Goal: Task Accomplishment & Management: Manage account settings

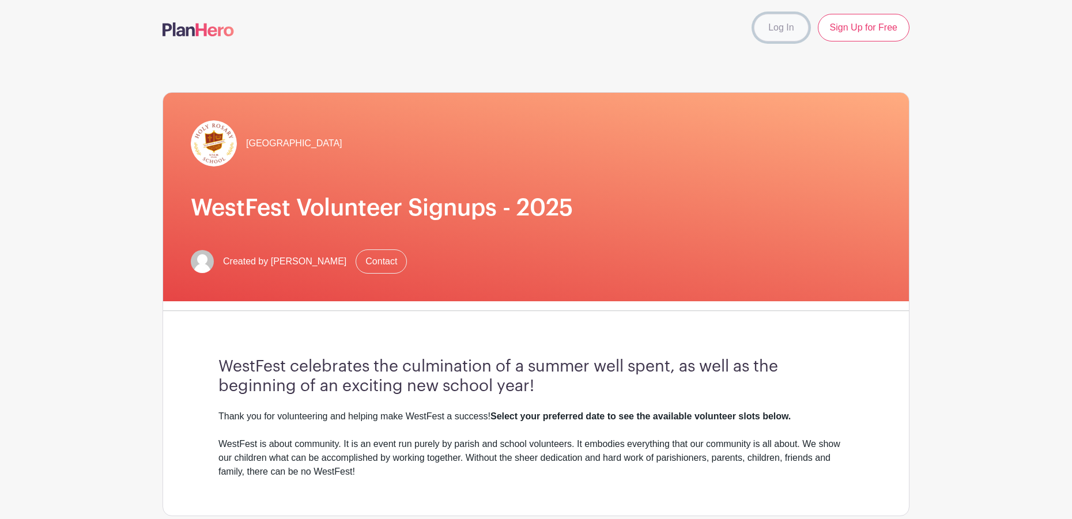
click at [781, 33] on link "Log In" at bounding box center [781, 28] width 54 height 28
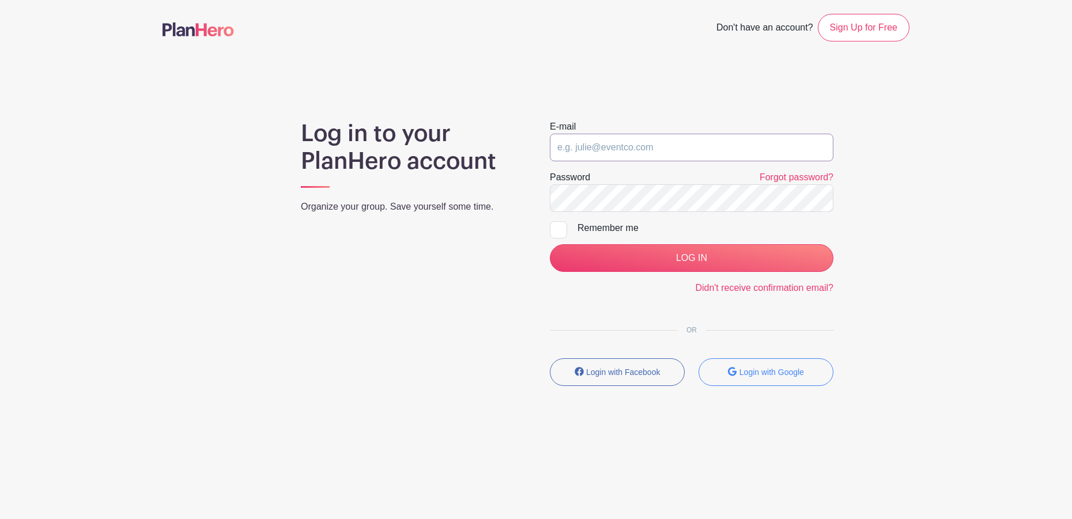
click at [645, 150] on input "email" at bounding box center [692, 148] width 284 height 28
type input "[PERSON_NAME][EMAIL_ADDRESS][DOMAIN_NAME]"
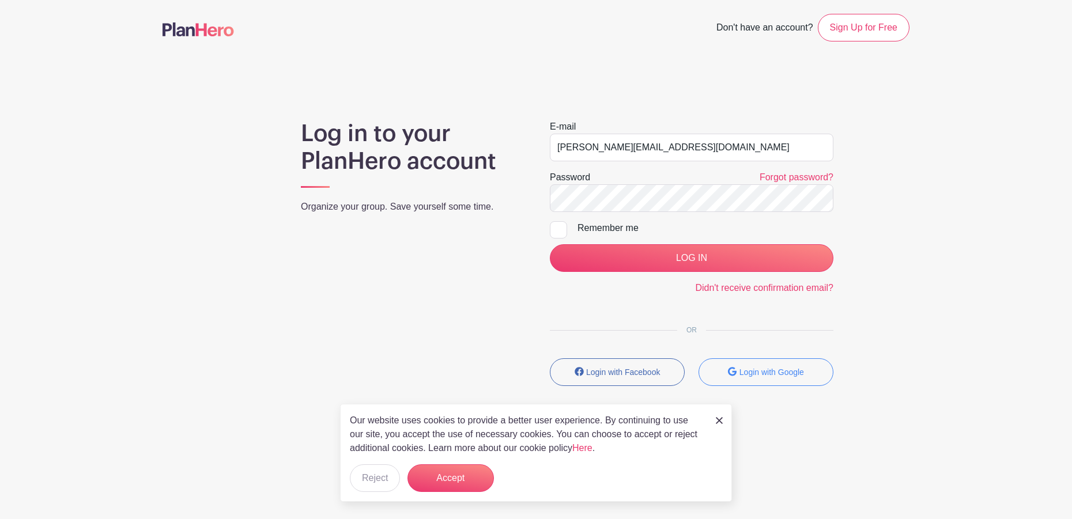
click at [558, 233] on div at bounding box center [558, 229] width 17 height 17
click at [557, 229] on input "Remember me" at bounding box center [553, 224] width 7 height 7
checkbox input "true"
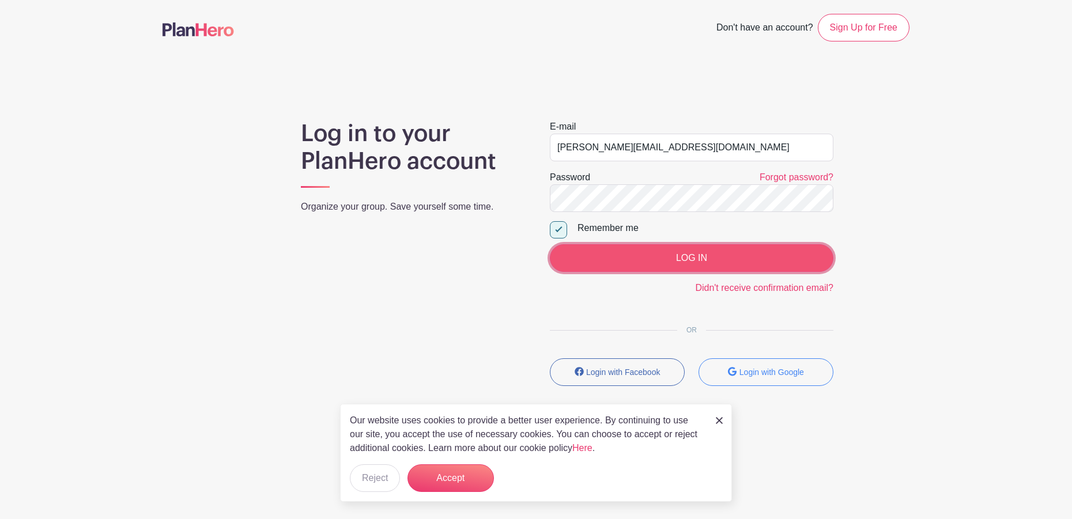
click at [656, 253] on input "LOG IN" at bounding box center [692, 258] width 284 height 28
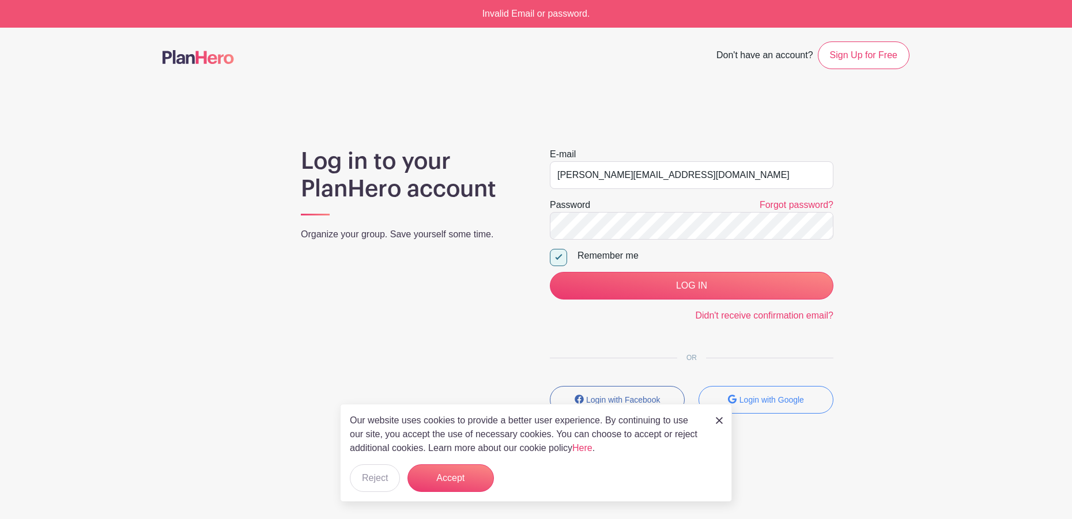
click at [720, 419] on img at bounding box center [719, 420] width 7 height 7
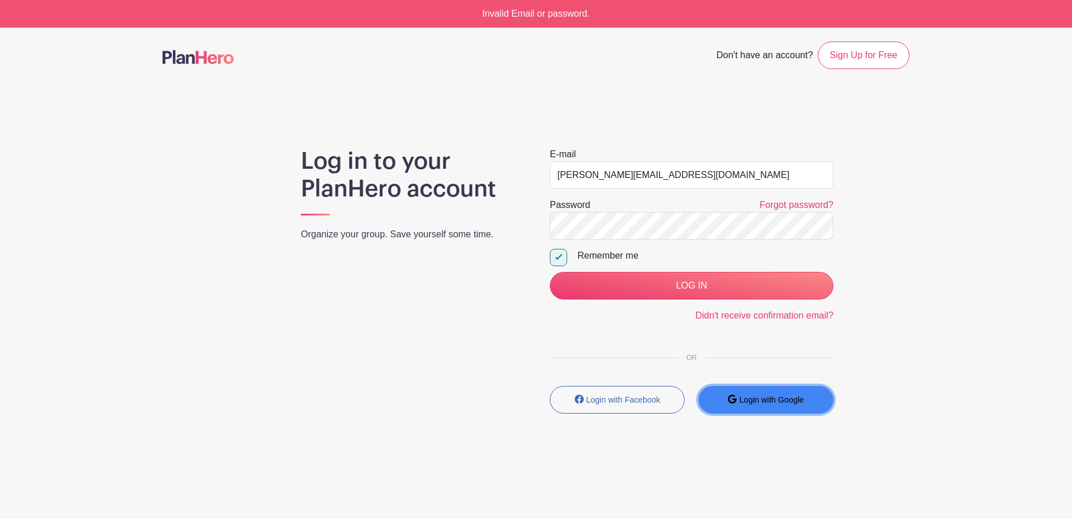
click at [769, 395] on button "Login with Google" at bounding box center [765, 400] width 135 height 28
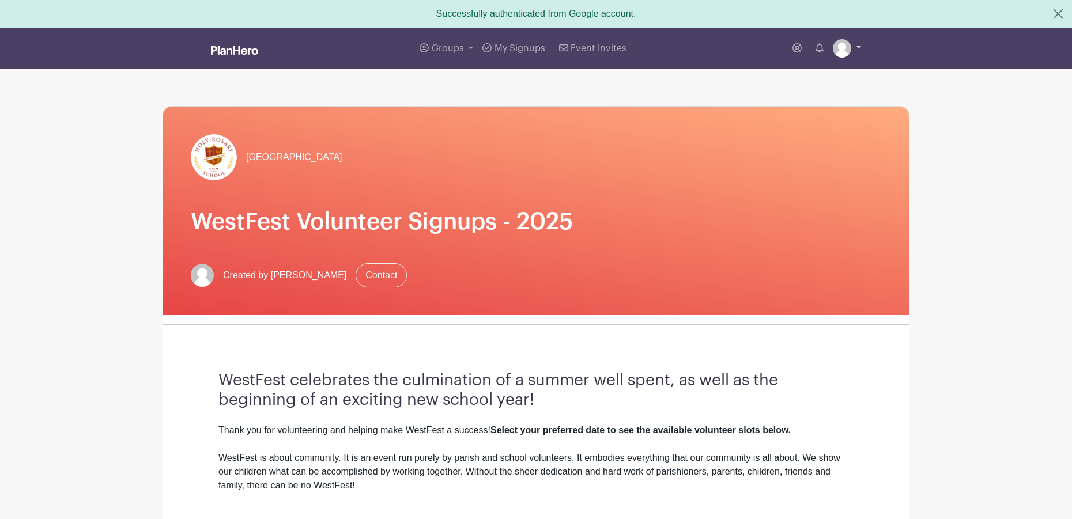
click at [858, 47] on link at bounding box center [847, 48] width 28 height 18
click at [531, 50] on span "My Signups" at bounding box center [519, 48] width 51 height 9
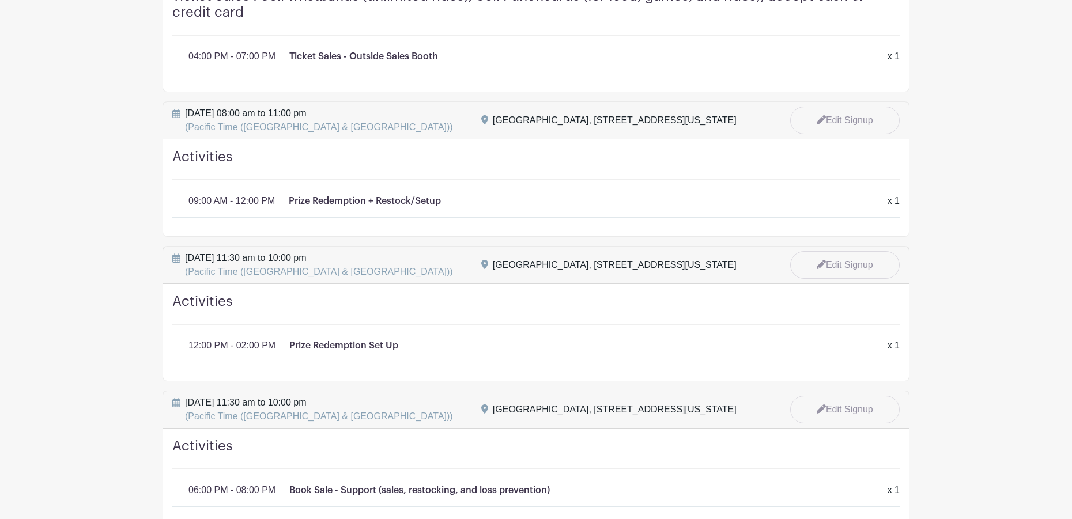
scroll to position [535, 0]
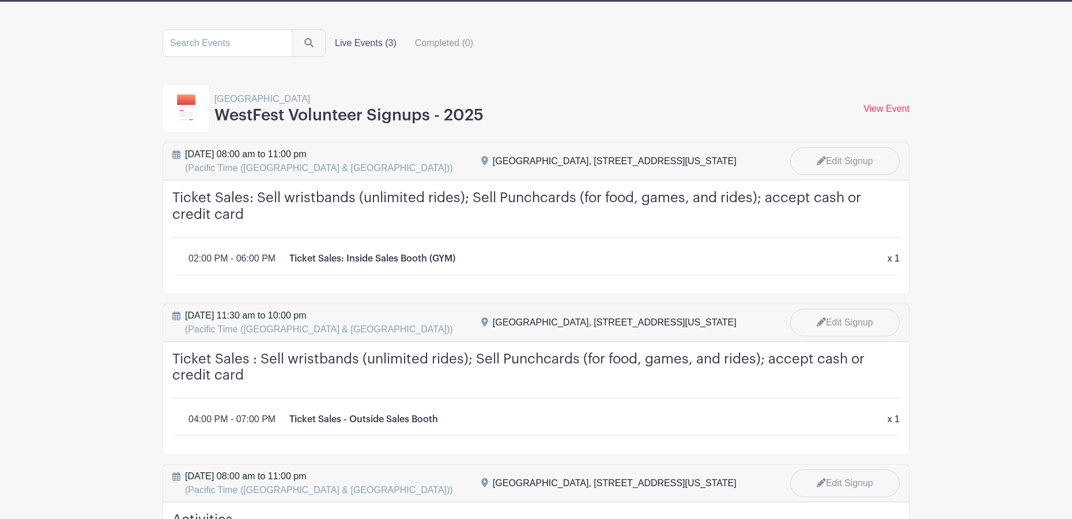
scroll to position [114, 0]
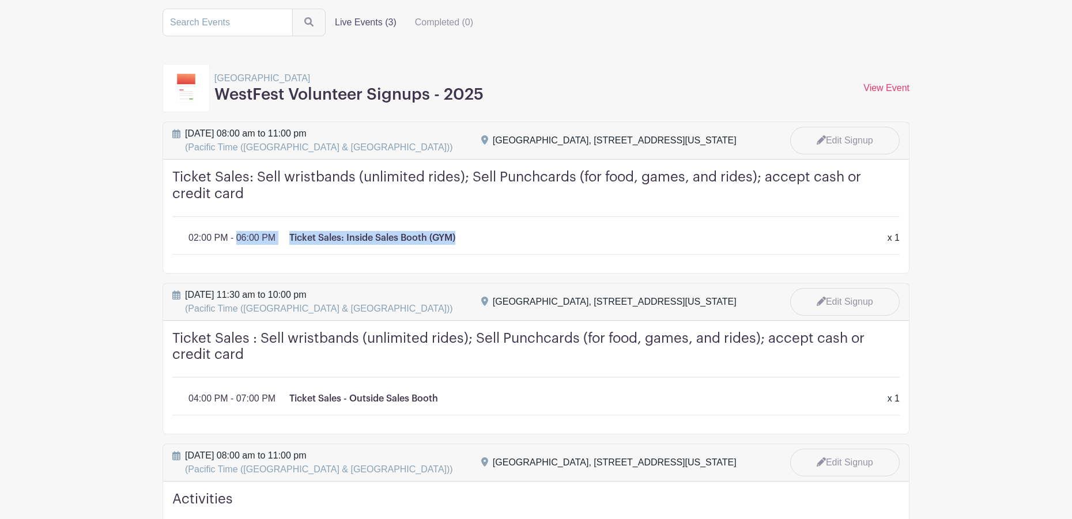
drag, startPoint x: 486, startPoint y: 234, endPoint x: 172, endPoint y: 240, distance: 314.7
click at [172, 240] on div "Ticket Sales: Sell wristbands (unlimited rides); Sell Punchcards (for food, gam…" at bounding box center [536, 217] width 746 height 114
copy div "02:00 PM - 06:00 PM Ticket Sales: Inside Sales Booth (GYM)"
click at [521, 233] on div "Ticket Sales: Inside Sales Booth (GYM) x 1" at bounding box center [581, 238] width 584 height 14
drag, startPoint x: 494, startPoint y: 235, endPoint x: 184, endPoint y: 236, distance: 310.0
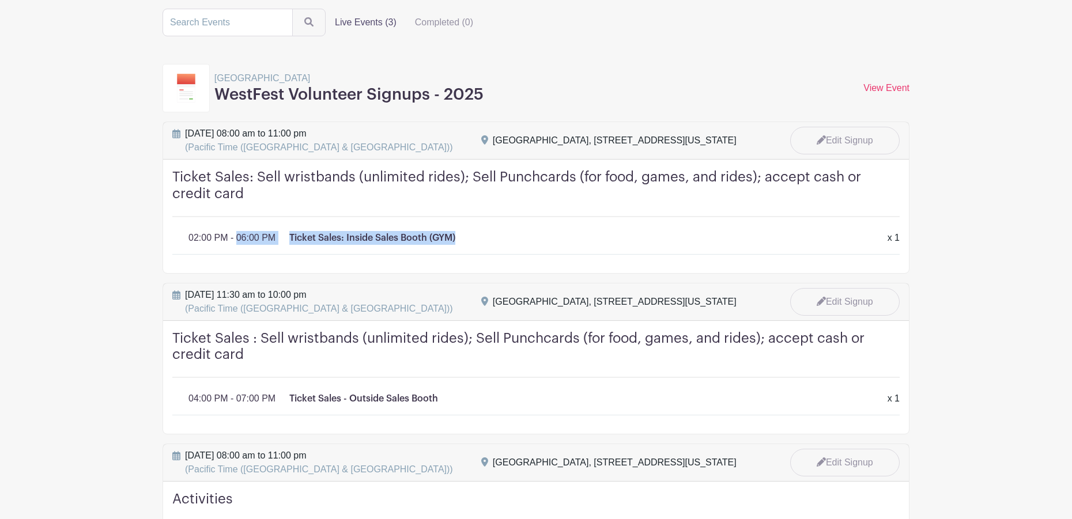
click at [184, 236] on div "02:00 PM - 06:00 PM Ticket Sales: Inside Sales Booth (GYM) x 1 x 1" at bounding box center [544, 235] width 725 height 18
copy div "02:00 PM - 06:00 PM Ticket Sales: Inside Sales Booth (GYM)"
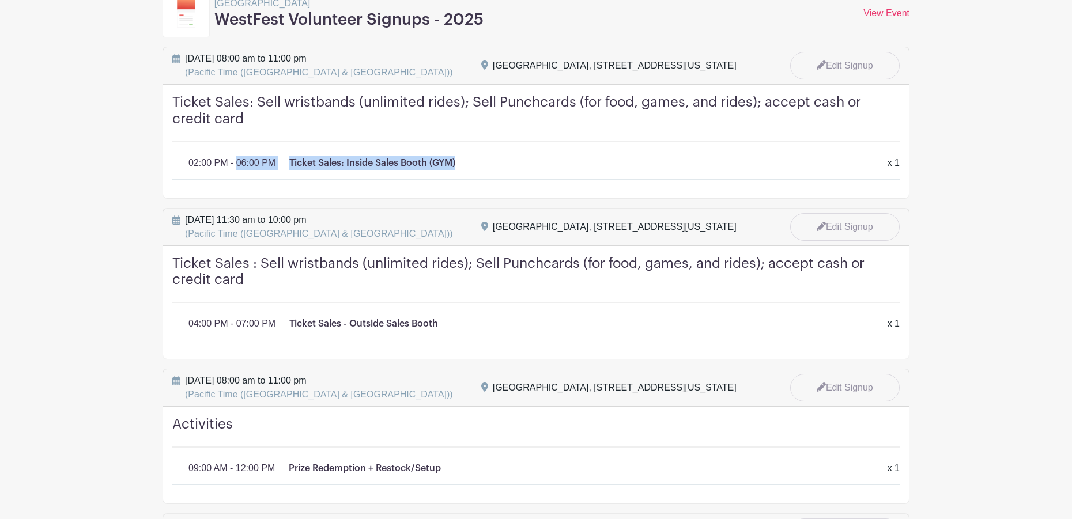
scroll to position [190, 0]
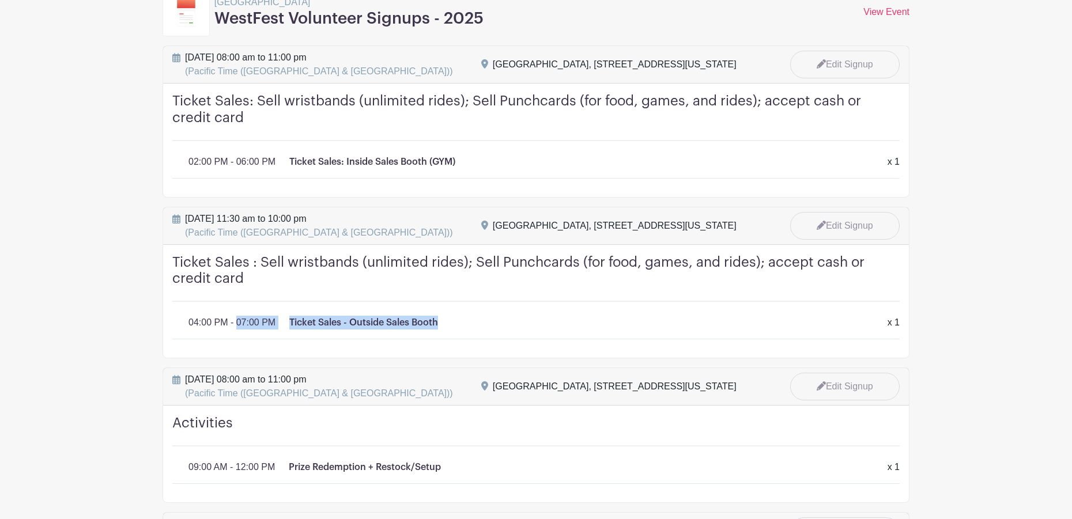
drag, startPoint x: 459, startPoint y: 320, endPoint x: 171, endPoint y: 312, distance: 288.8
click at [171, 312] on div "Ticket Sales : Sell wristbands (unlimited rides); Sell Punchcards (for food, ga…" at bounding box center [536, 302] width 746 height 114
copy div "04:00 PM - 07:00 PM Ticket Sales - Outside Sales Booth"
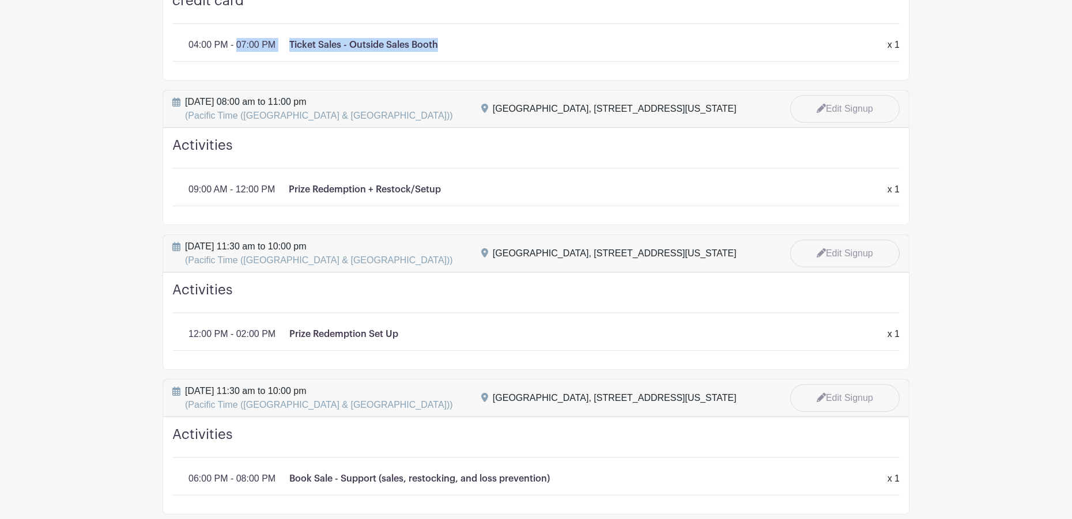
scroll to position [472, 0]
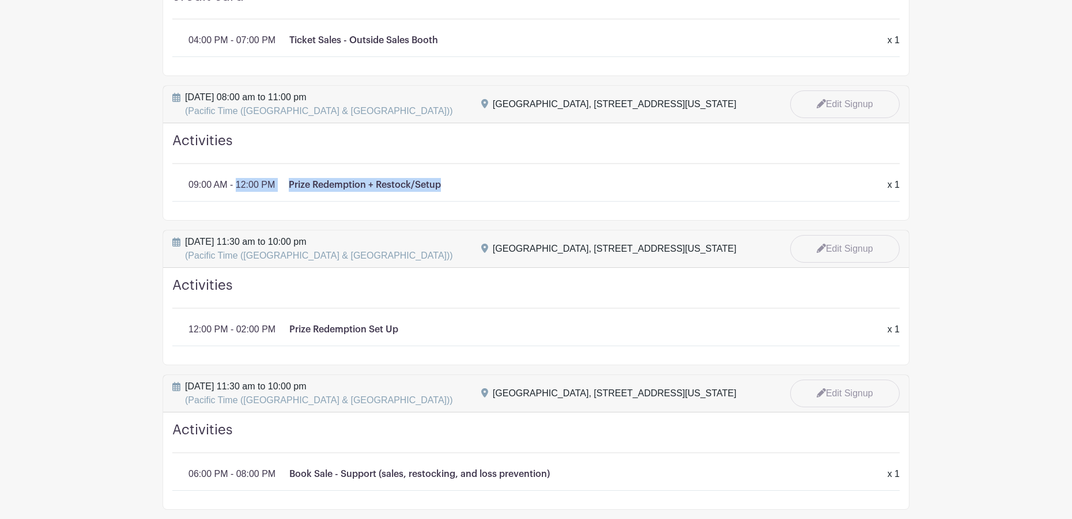
drag, startPoint x: 474, startPoint y: 183, endPoint x: 150, endPoint y: 183, distance: 323.3
click at [150, 183] on main "Groups All Groups [PERSON_NAME]'s Events My Signups Event Invites My account Lo…" at bounding box center [536, 55] width 1072 height 1054
copy div "09:00 AM - 12:00 PM Prize Redemption + Restock/Setup"
click at [406, 326] on div "Prize Redemption Set Up x 1" at bounding box center [581, 330] width 584 height 14
drag, startPoint x: 413, startPoint y: 330, endPoint x: 186, endPoint y: 331, distance: 227.0
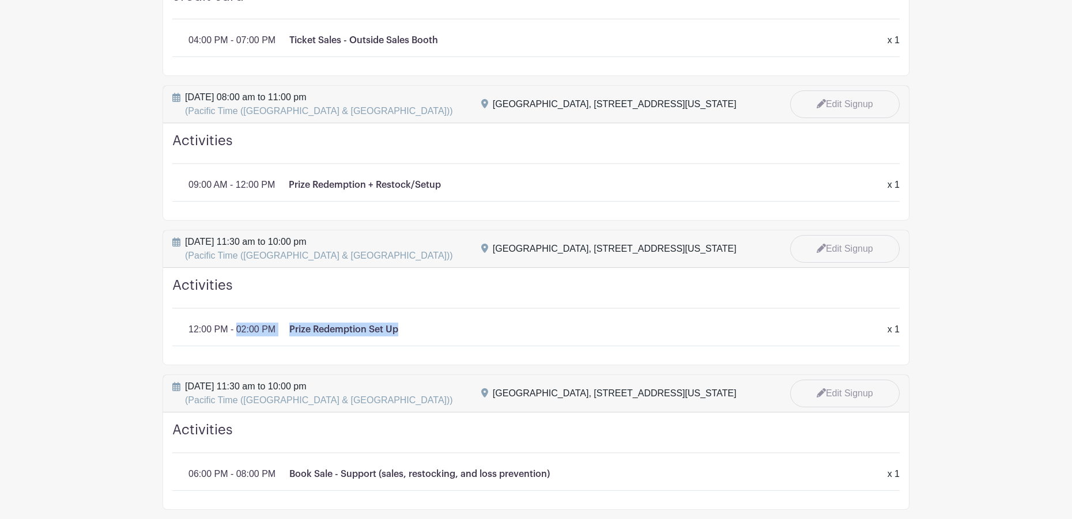
click at [186, 331] on div "12:00 PM - 02:00 PM Prize Redemption Set Up x 1 x 1" at bounding box center [544, 327] width 725 height 18
copy div "12:00 PM - 02:00 PM Prize Redemption Set Up"
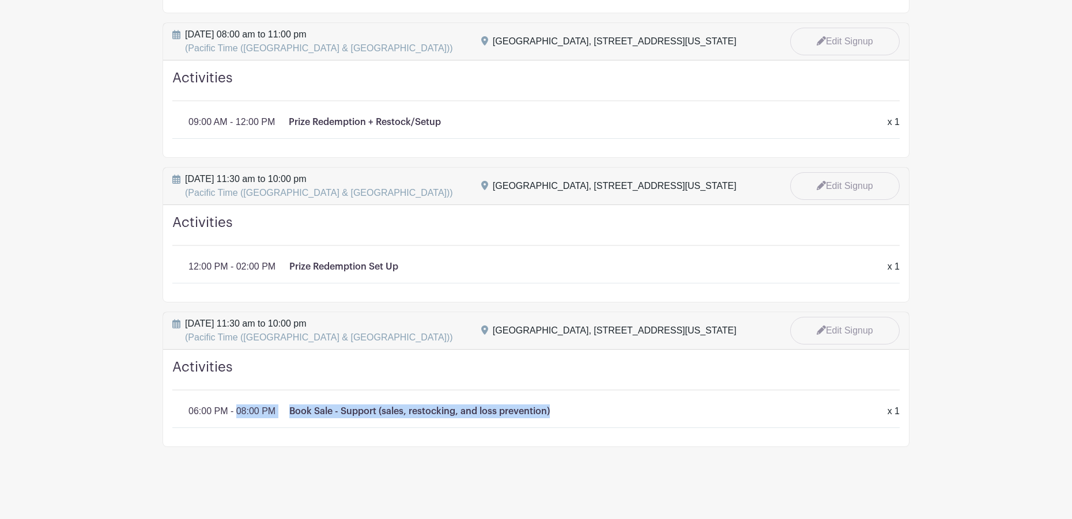
drag, startPoint x: 568, startPoint y: 409, endPoint x: 131, endPoint y: 413, distance: 437.4
copy div "06:00 PM - 08:00 PM Book Sale - Support (sales, restocking, and loss prevention)"
